Goal: Information Seeking & Learning: Learn about a topic

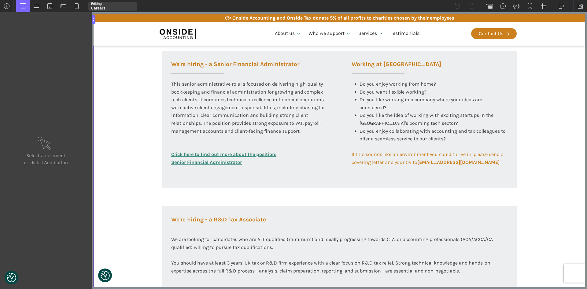
scroll to position [244, 0]
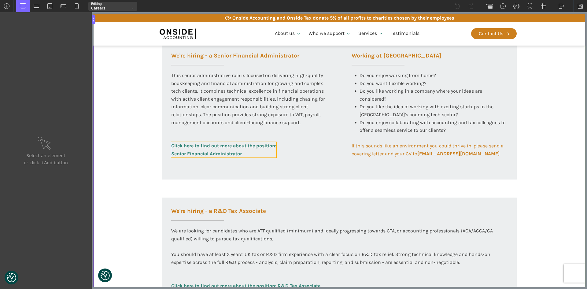
click at [237, 143] on link "Click here to find out more about the position: Senior Financial Administrator" at bounding box center [223, 150] width 105 height 16
type input "link_text-297-585"
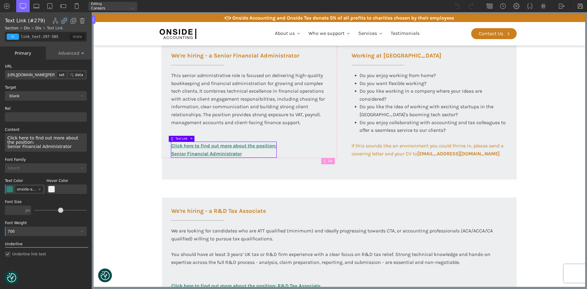
scroll to position [0, 89]
drag, startPoint x: 35, startPoint y: 74, endPoint x: 63, endPoint y: 74, distance: 28.4
click at [63, 74] on div "[URL][DOMAIN_NAME][PERSON_NAME] set data" at bounding box center [46, 74] width 82 height 9
type input "[URL]"
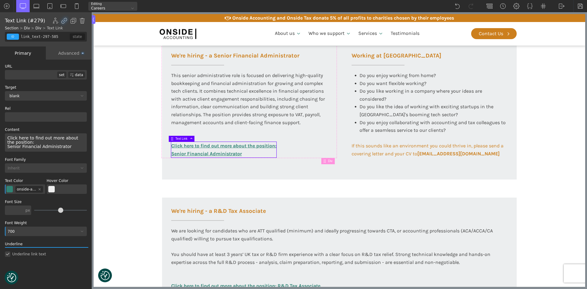
paste input "[URL][DOMAIN_NAME][PERSON_NAME]"
type input "[URL][DOMAIN_NAME][PERSON_NAME]"
click at [124, 77] on section "Working at [GEOGRAPHIC_DATA] At Onside Accounting, we are proud to be an ACCA A…" at bounding box center [338, 120] width 491 height 454
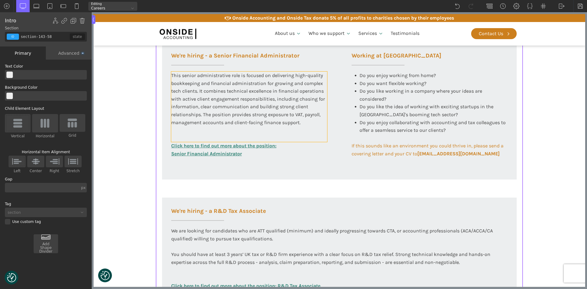
click at [207, 144] on link "Click here to find out more about the position: Senior Financial Administrator" at bounding box center [223, 150] width 105 height 16
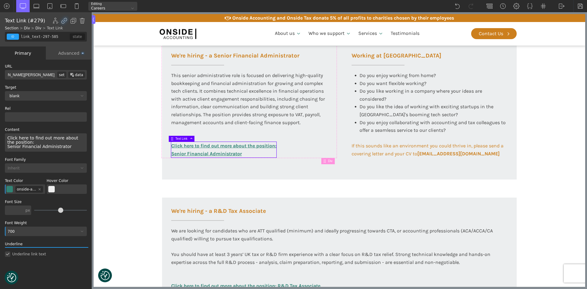
scroll to position [0, 103]
drag, startPoint x: 29, startPoint y: 73, endPoint x: 78, endPoint y: 75, distance: 48.9
click at [78, 75] on div "[URL][DOMAIN_NAME][PERSON_NAME] set data" at bounding box center [46, 74] width 82 height 9
click at [129, 75] on section "Working at [GEOGRAPHIC_DATA] At Onside Accounting, we are proud to be an ACCA A…" at bounding box center [338, 120] width 491 height 454
type input "section-143-58"
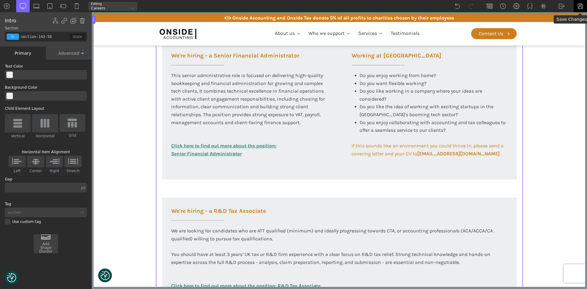
click at [577, 6] on img at bounding box center [580, 6] width 6 height 6
click at [562, 7] on img at bounding box center [561, 6] width 6 height 6
click at [562, 13] on link "WP Admin" at bounding box center [567, 16] width 26 height 10
